Goal: Complete application form

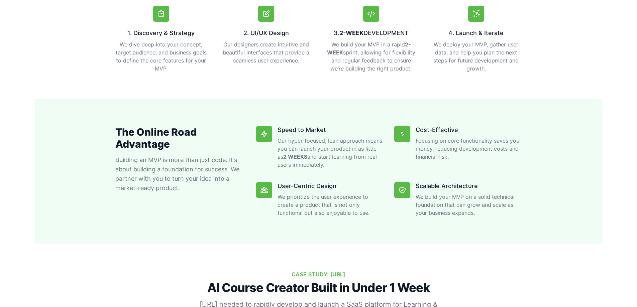
scroll to position [301, 0]
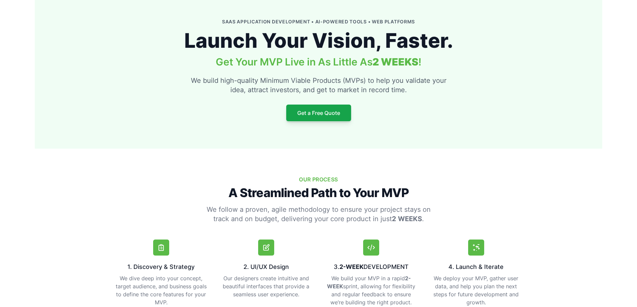
click at [333, 118] on link "Get a Free Quote" at bounding box center [318, 113] width 65 height 17
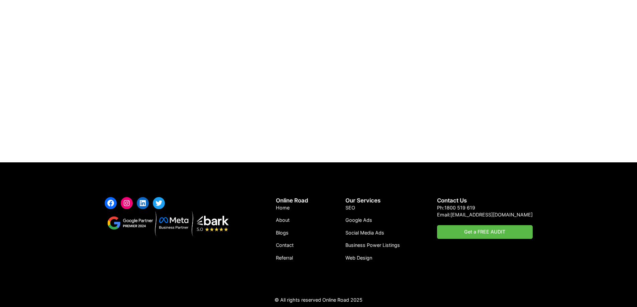
scroll to position [2841, 0]
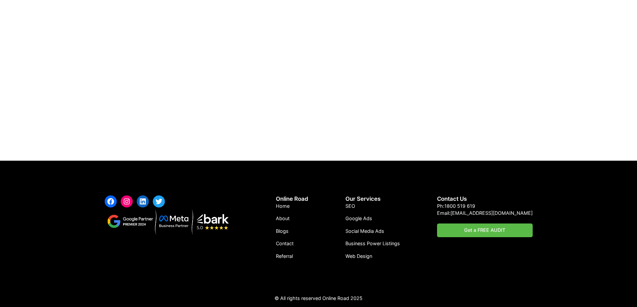
click at [509, 229] on link "Get a FREE AUDIT" at bounding box center [485, 231] width 96 height 14
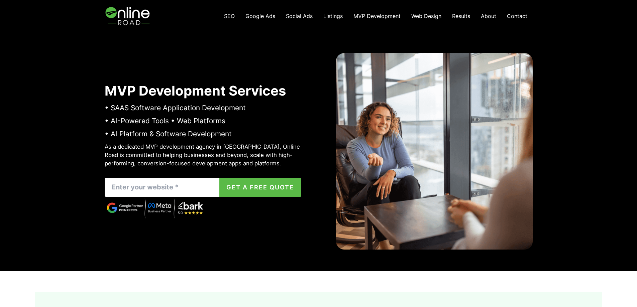
click at [179, 188] on input "Contact form" at bounding box center [162, 187] width 115 height 19
click at [524, 16] on span "Contact" at bounding box center [517, 16] width 20 height 7
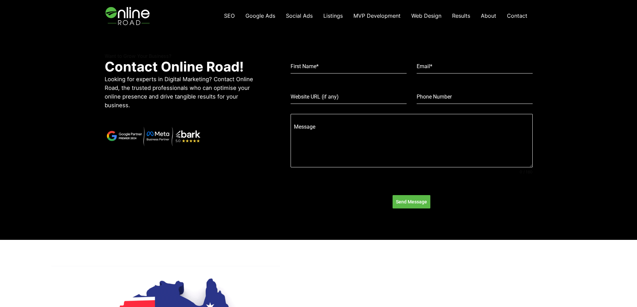
click at [328, 68] on input "First Name *" at bounding box center [349, 67] width 116 height 14
type input "George"
type input "george.pirauo@hotmail.com"
type input "0411746231"
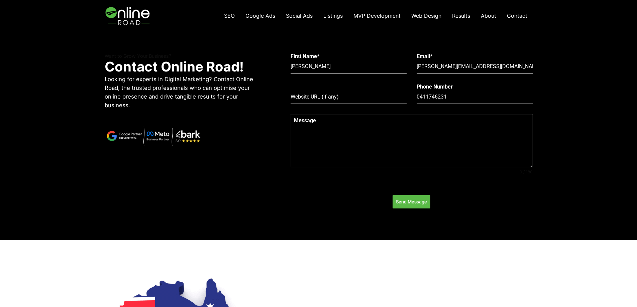
type textarea "L"
type textarea "Looking for a quote to convert a concept into an MVP to commence market testing."
click at [420, 203] on span "Send Message" at bounding box center [411, 202] width 31 height 7
